Goal: Transaction & Acquisition: Book appointment/travel/reservation

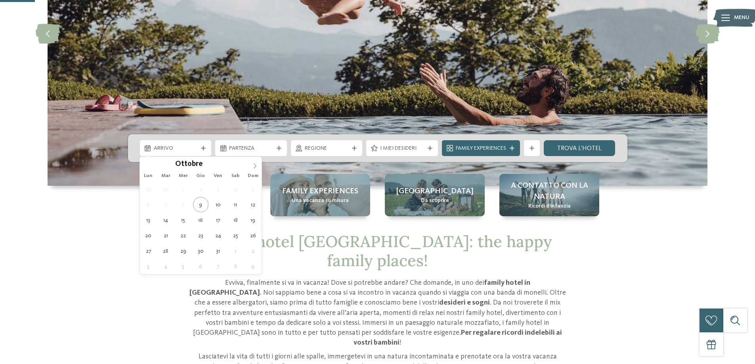
click at [256, 164] on icon at bounding box center [255, 166] width 6 height 6
click at [253, 166] on icon at bounding box center [255, 166] width 6 height 6
type input "****"
click at [253, 166] on icon at bounding box center [255, 166] width 6 height 6
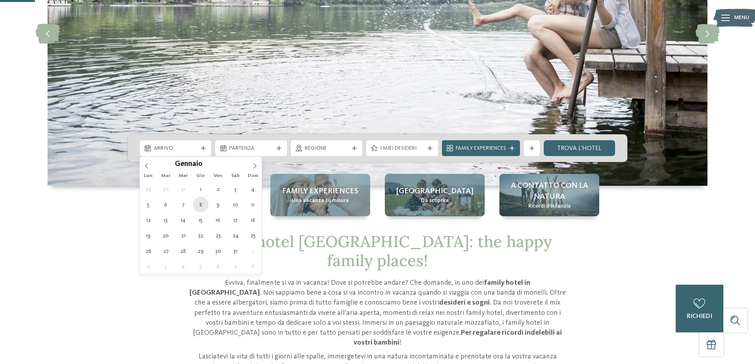
type div "[DATE]"
type input "****"
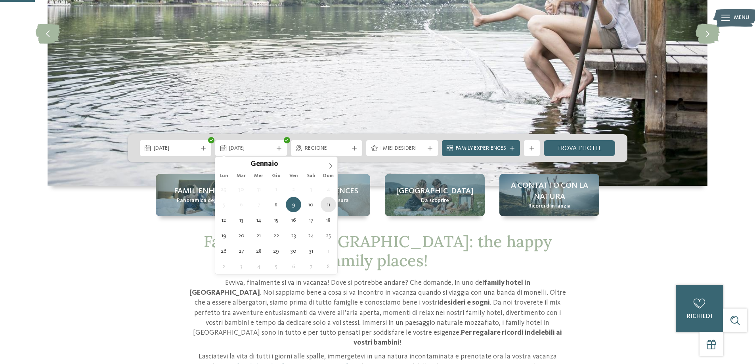
type div "[DATE]"
drag, startPoint x: 332, startPoint y: 201, endPoint x: 334, endPoint y: 197, distance: 4.1
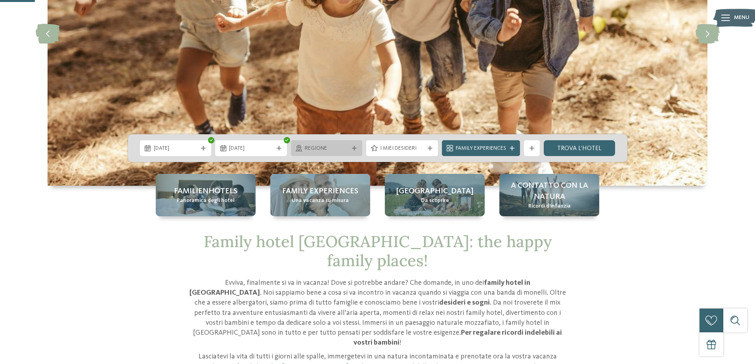
click at [347, 149] on span "Regione" at bounding box center [327, 149] width 44 height 8
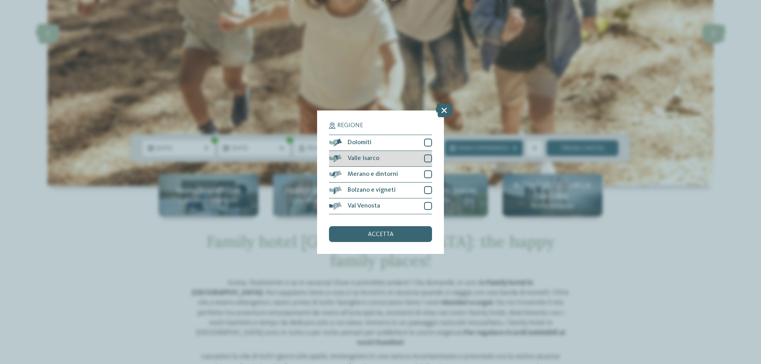
drag, startPoint x: 429, startPoint y: 144, endPoint x: 429, endPoint y: 153, distance: 8.7
click at [429, 149] on div "Dolomiti" at bounding box center [380, 143] width 103 height 16
click at [425, 158] on div at bounding box center [428, 159] width 8 height 8
click at [422, 173] on div "Merano e dintorni" at bounding box center [380, 175] width 103 height 16
click at [424, 186] on div at bounding box center [428, 190] width 8 height 8
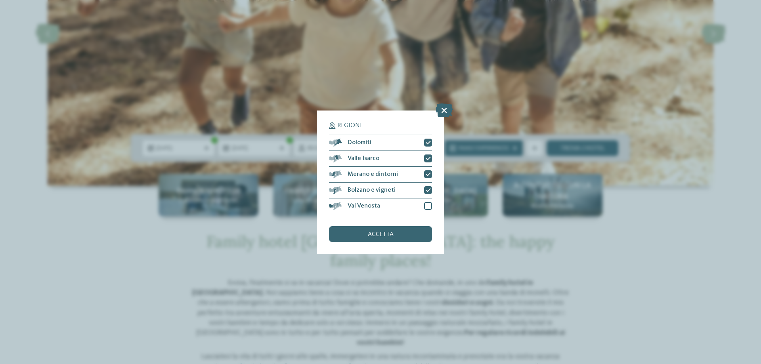
drag, startPoint x: 429, startPoint y: 205, endPoint x: 428, endPoint y: 217, distance: 12.3
click at [427, 206] on div at bounding box center [428, 206] width 8 height 8
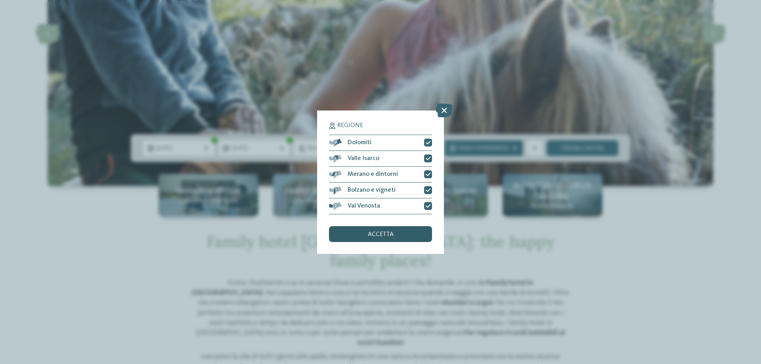
click at [422, 233] on div "accetta" at bounding box center [380, 234] width 103 height 16
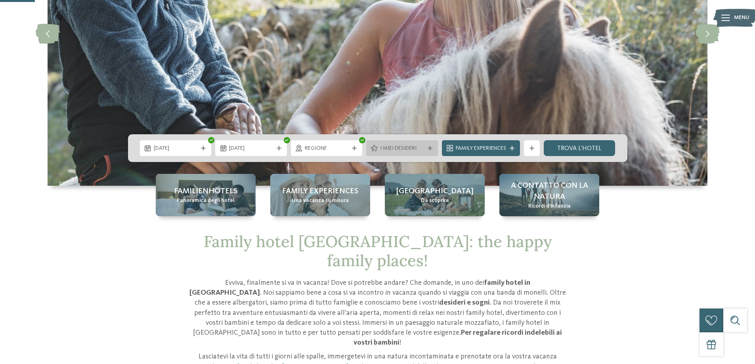
click at [417, 149] on span "I miei desideri" at bounding box center [402, 149] width 44 height 8
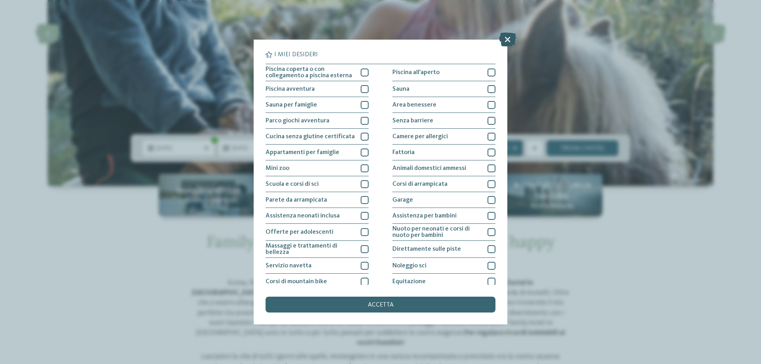
click at [515, 45] on icon at bounding box center [507, 39] width 17 height 14
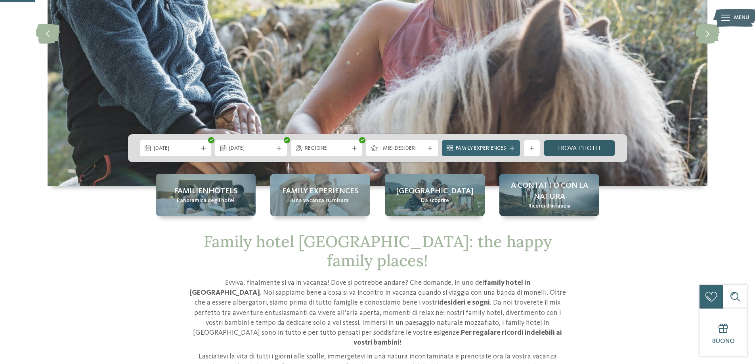
click at [573, 147] on link "trova l’hotel" at bounding box center [580, 148] width 72 height 16
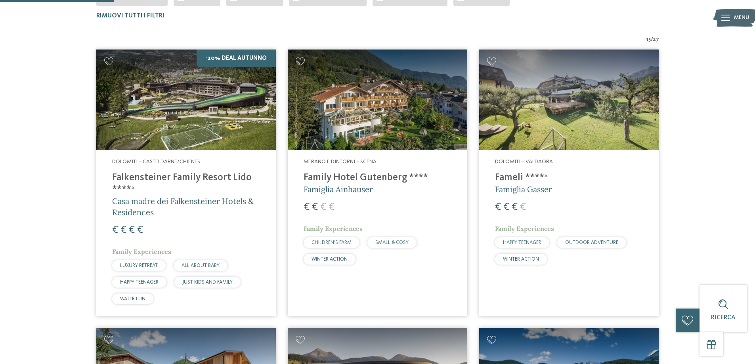
click at [144, 183] on h4 "Falkensteiner Family Resort Lido ****ˢ" at bounding box center [186, 184] width 148 height 24
click at [151, 177] on h4 "Falkensteiner Family Resort Lido ****ˢ" at bounding box center [186, 184] width 148 height 24
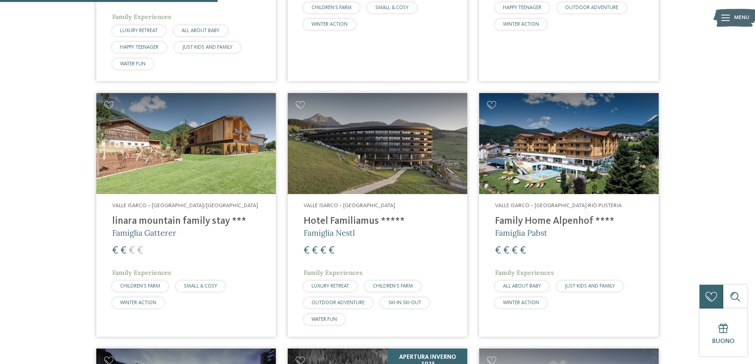
scroll to position [498, 0]
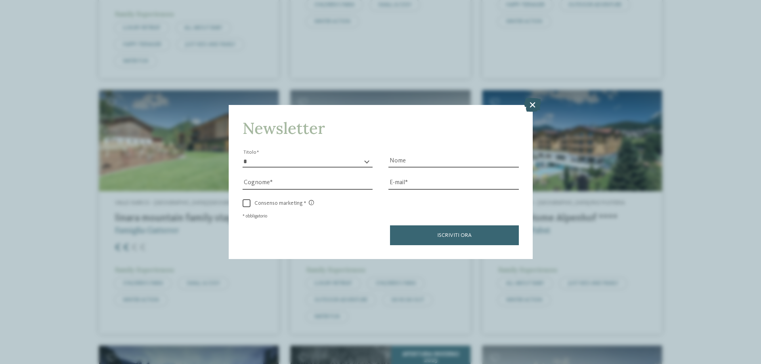
click at [532, 108] on icon at bounding box center [532, 105] width 17 height 14
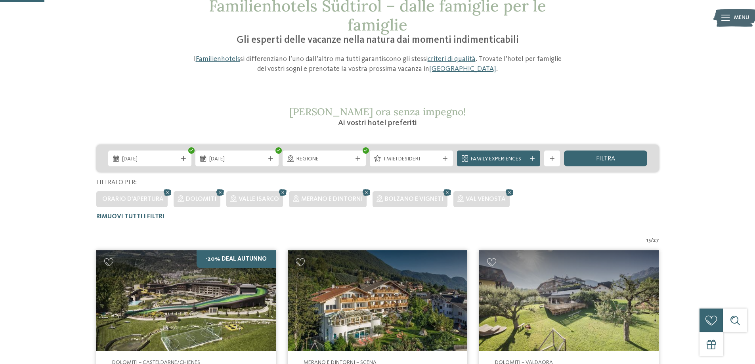
scroll to position [0, 0]
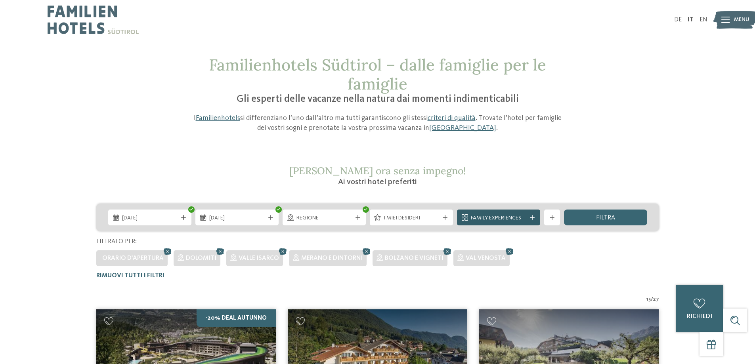
click at [531, 218] on icon at bounding box center [532, 217] width 5 height 5
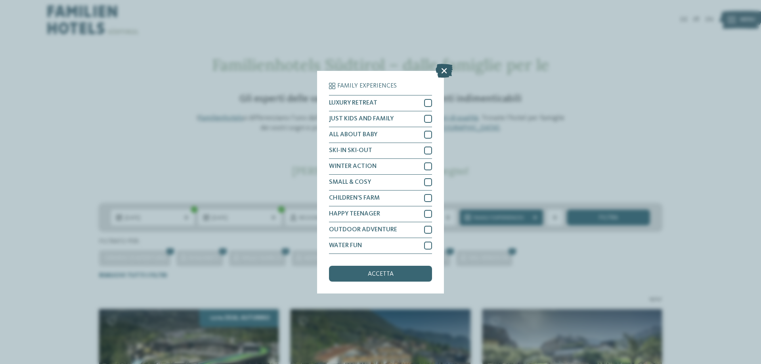
click at [439, 69] on icon at bounding box center [443, 70] width 17 height 14
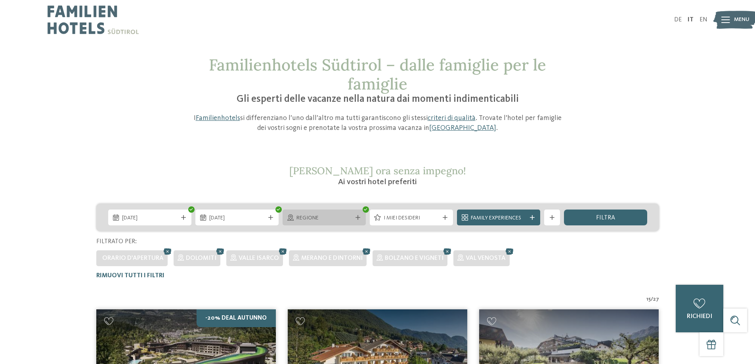
click at [352, 218] on div "Regione" at bounding box center [323, 218] width 59 height 9
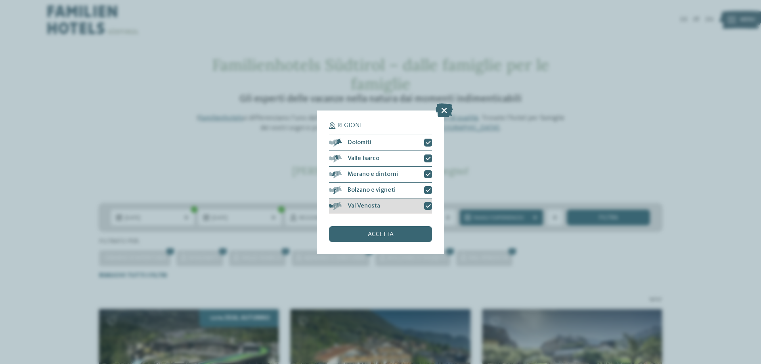
click at [431, 206] on div at bounding box center [428, 206] width 8 height 8
click at [425, 177] on div at bounding box center [428, 174] width 8 height 8
click at [427, 172] on div at bounding box center [428, 174] width 8 height 8
click at [426, 157] on icon at bounding box center [427, 158] width 5 height 5
click at [428, 146] on div at bounding box center [428, 143] width 8 height 8
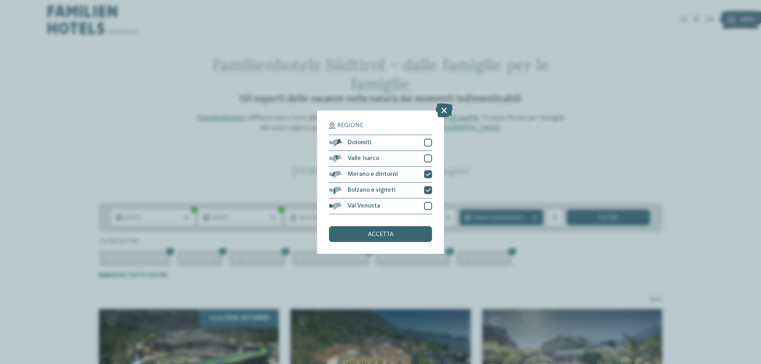
click at [414, 233] on div "accetta" at bounding box center [380, 234] width 103 height 16
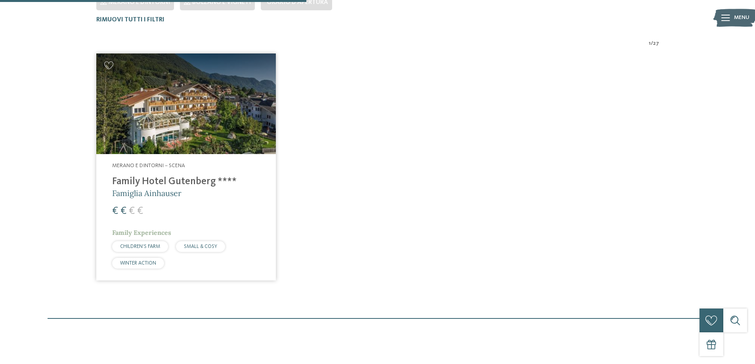
scroll to position [260, 0]
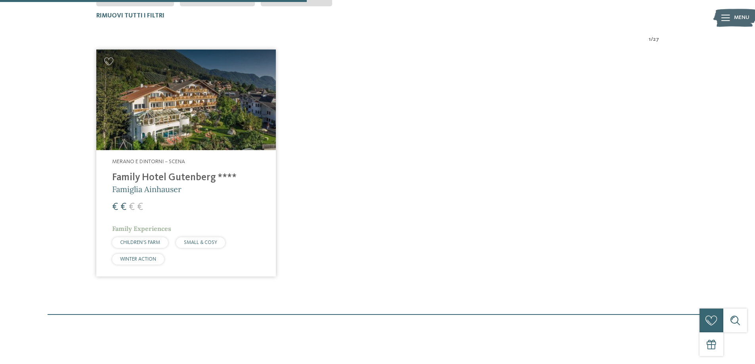
click at [195, 179] on h4 "Family Hotel Gutenberg ****" at bounding box center [186, 178] width 148 height 12
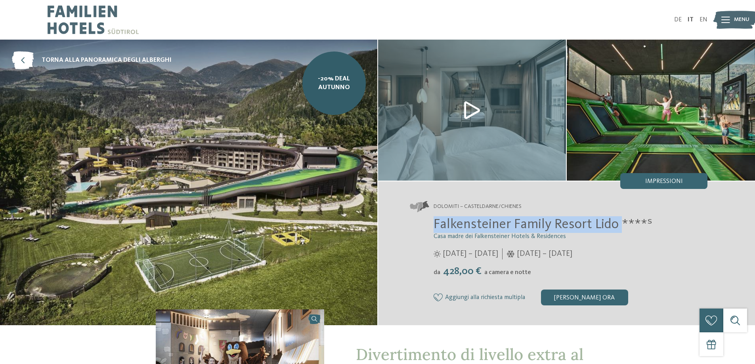
drag, startPoint x: 624, startPoint y: 227, endPoint x: 436, endPoint y: 222, distance: 187.5
click at [436, 222] on span "Falkensteiner Family Resort Lido ****ˢ" at bounding box center [542, 225] width 219 height 14
copy span "Falkensteiner Family Resort Lido"
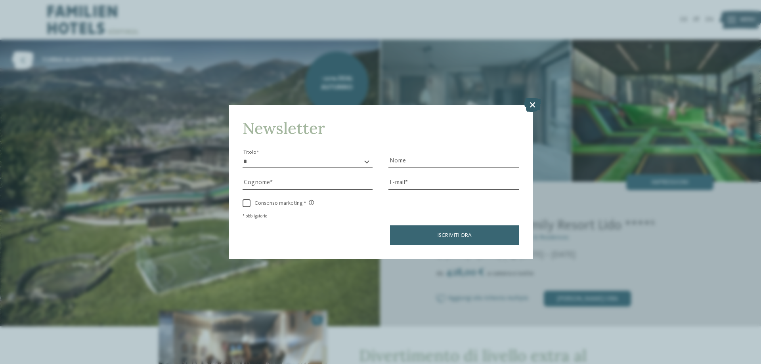
click at [532, 103] on icon at bounding box center [532, 105] width 17 height 14
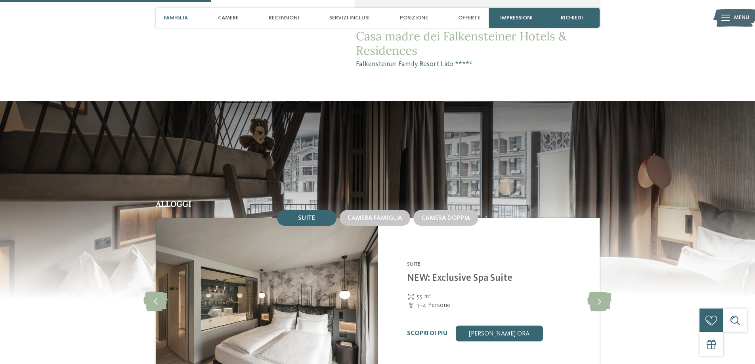
scroll to position [753, 0]
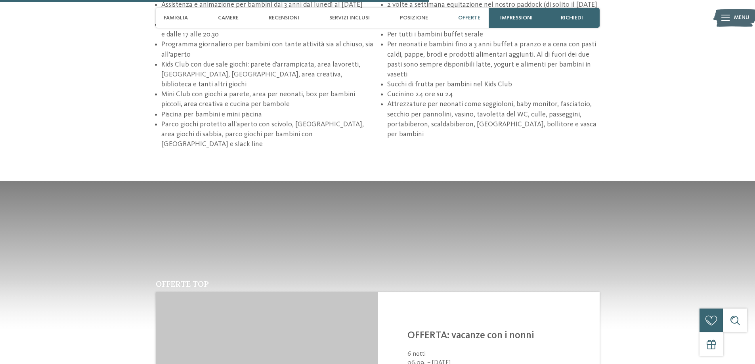
scroll to position [1347, 0]
